Goal: Transaction & Acquisition: Purchase product/service

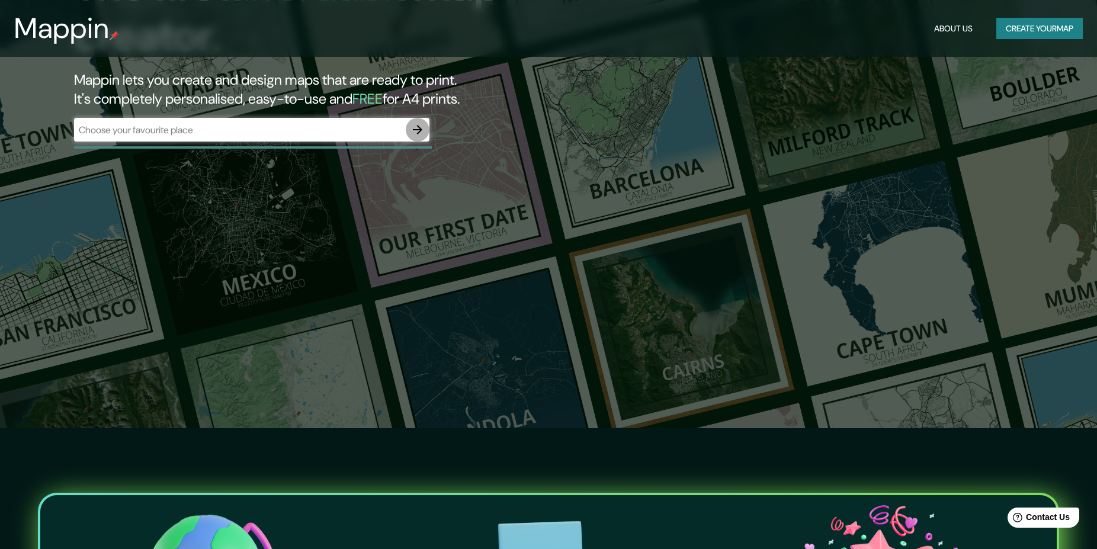
click at [411, 130] on button "button" at bounding box center [418, 130] width 24 height 24
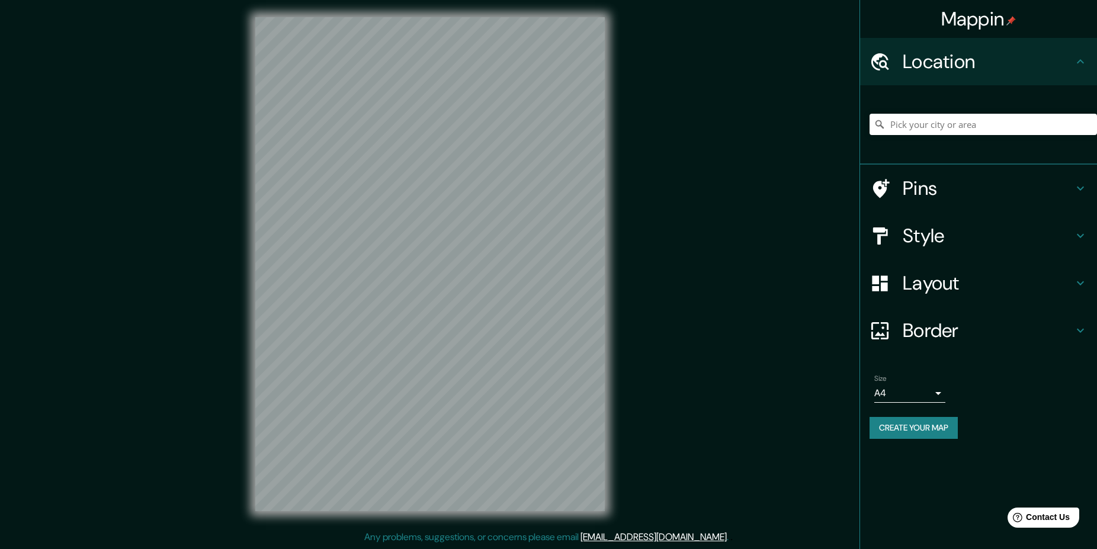
scroll to position [2, 0]
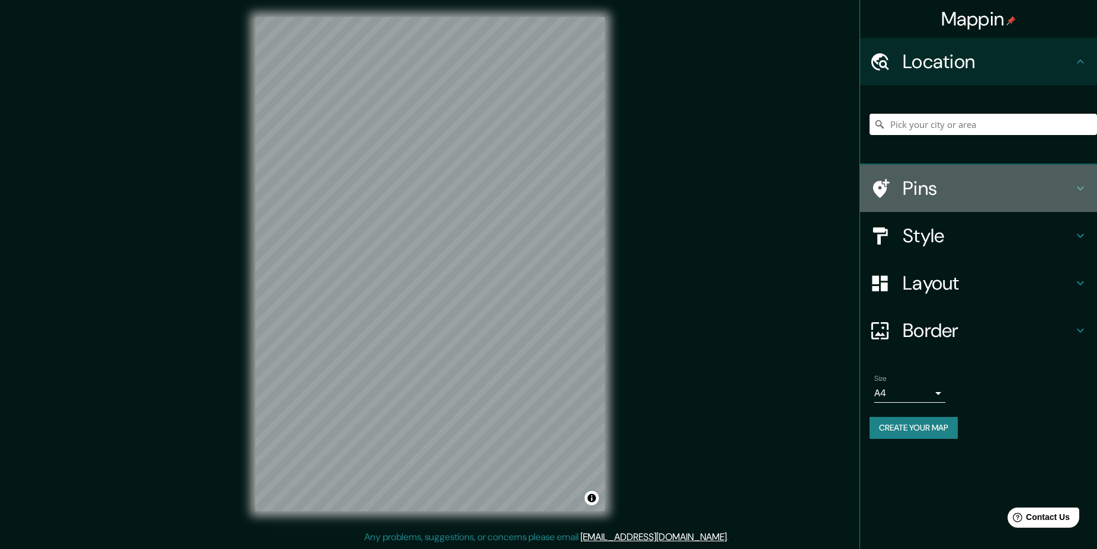
click at [944, 190] on h4 "Pins" at bounding box center [987, 188] width 171 height 24
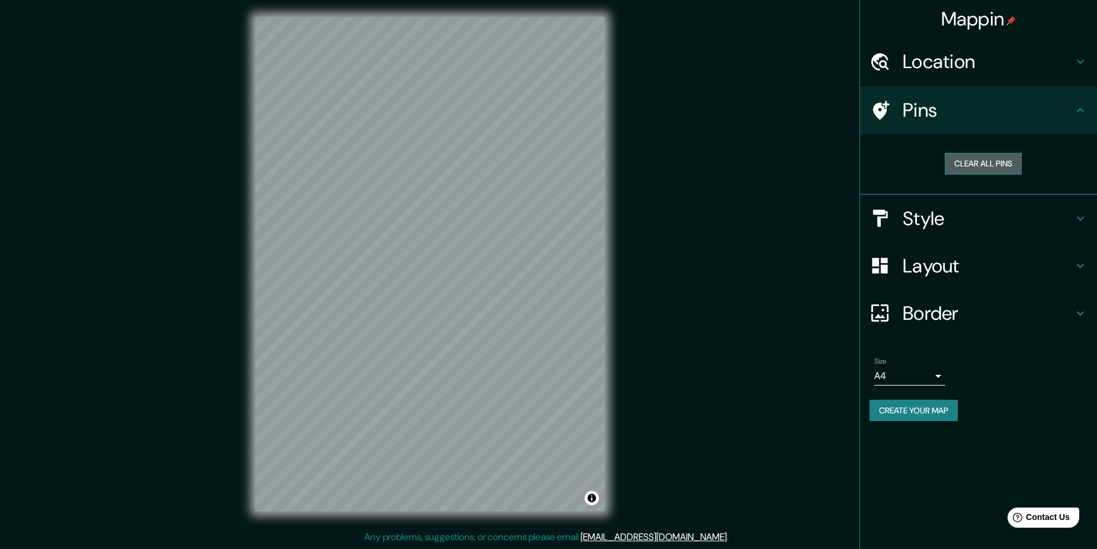
click at [963, 161] on button "Clear all pins" at bounding box center [982, 164] width 77 height 22
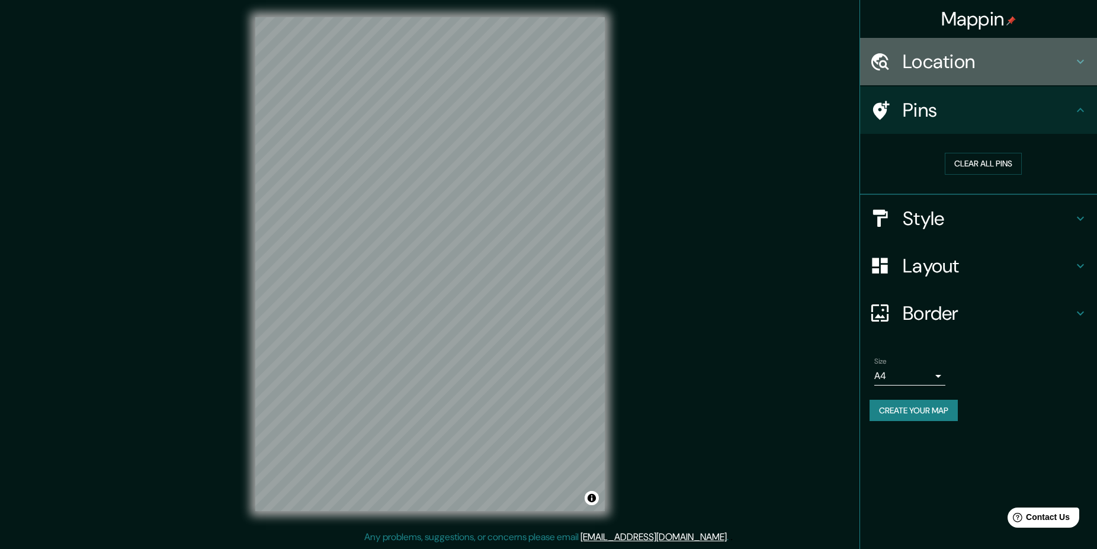
click at [921, 67] on h4 "Location" at bounding box center [987, 62] width 171 height 24
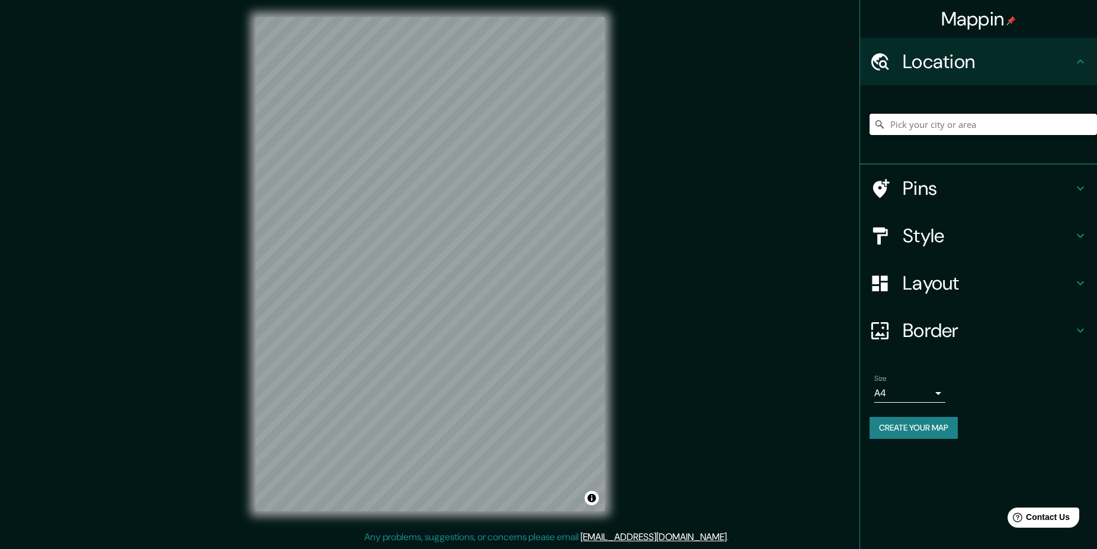
click at [928, 117] on input "Pick your city or area" at bounding box center [982, 124] width 227 height 21
type input "[GEOGRAPHIC_DATA]"
click at [1029, 122] on input "[GEOGRAPHIC_DATA]" at bounding box center [982, 124] width 227 height 21
click at [928, 420] on button "Create your map" at bounding box center [913, 428] width 88 height 22
